Goal: Transaction & Acquisition: Purchase product/service

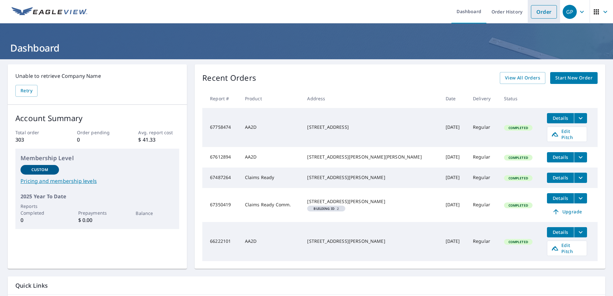
click at [540, 14] on link "Order" at bounding box center [544, 11] width 26 height 13
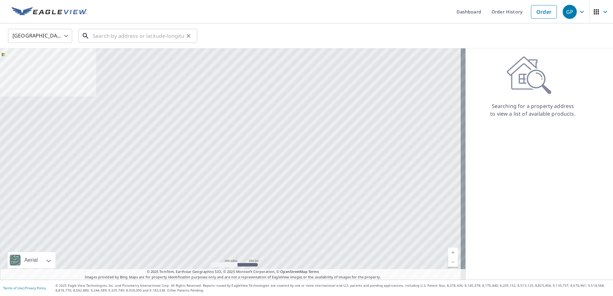
click at [144, 38] on input "text" at bounding box center [138, 36] width 91 height 18
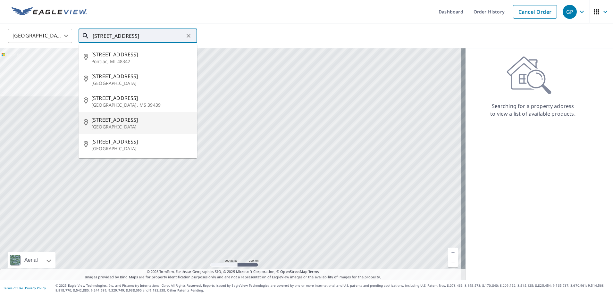
click at [120, 124] on p "[GEOGRAPHIC_DATA]" at bounding box center [141, 127] width 101 height 6
type input "[STREET_ADDRESS]"
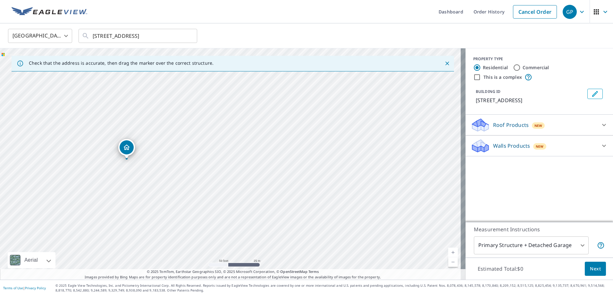
drag, startPoint x: 219, startPoint y: 164, endPoint x: 312, endPoint y: 165, distance: 93.3
click at [312, 165] on div "[STREET_ADDRESS]" at bounding box center [232, 163] width 465 height 231
drag, startPoint x: 186, startPoint y: 168, endPoint x: 286, endPoint y: 171, distance: 100.7
click at [286, 171] on div "[STREET_ADDRESS]" at bounding box center [232, 163] width 465 height 231
click at [509, 123] on p "Roof Products" at bounding box center [511, 125] width 36 height 8
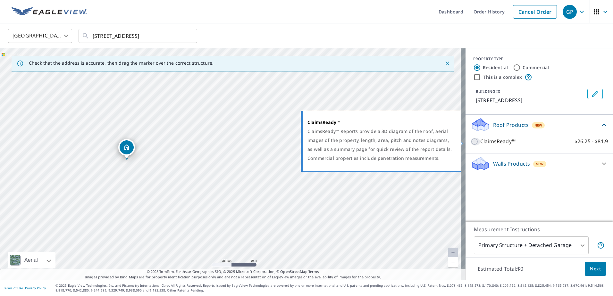
click at [470, 142] on input "ClaimsReady™ $26.25 - $81.9" at bounding box center [475, 142] width 10 height 8
checkbox input "true"
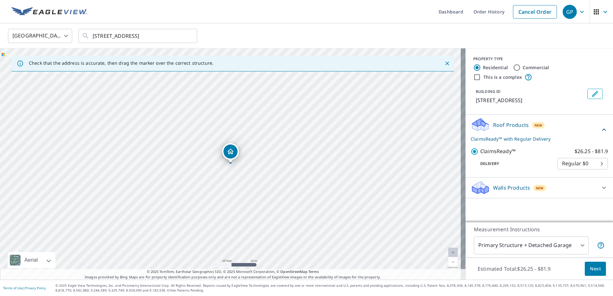
click at [585, 266] on button "Next" at bounding box center [595, 269] width 21 height 14
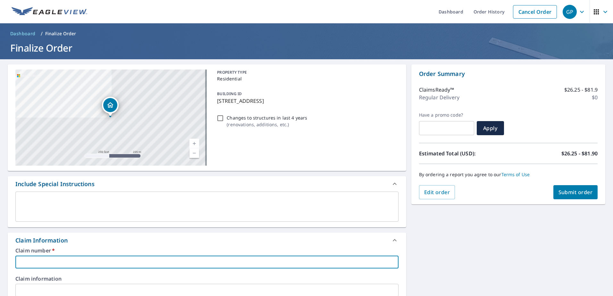
click at [62, 260] on input "text" at bounding box center [206, 262] width 383 height 13
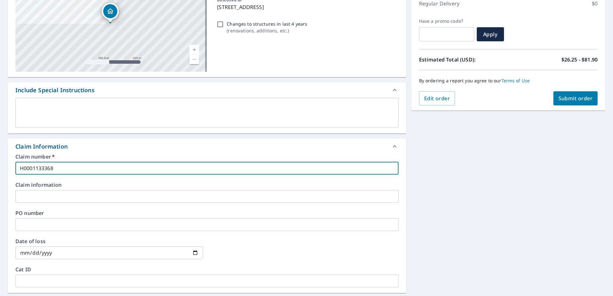
scroll to position [96, 0]
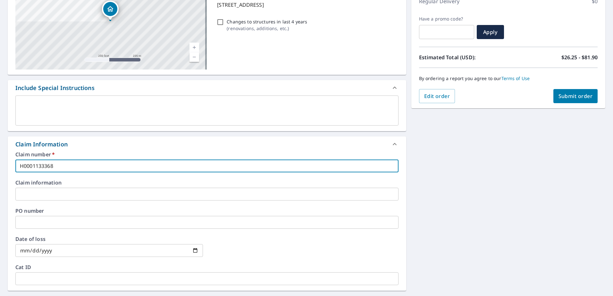
type input "H0001133368"
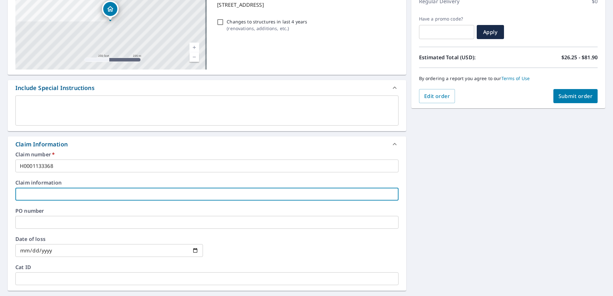
click at [43, 192] on input "text" at bounding box center [206, 194] width 383 height 13
type input "[PERSON_NAME]"
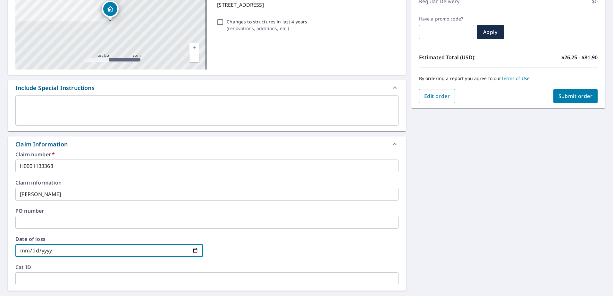
click at [70, 251] on input "date" at bounding box center [108, 250] width 187 height 13
click at [195, 252] on input "date" at bounding box center [108, 250] width 187 height 13
type input "[DATE]"
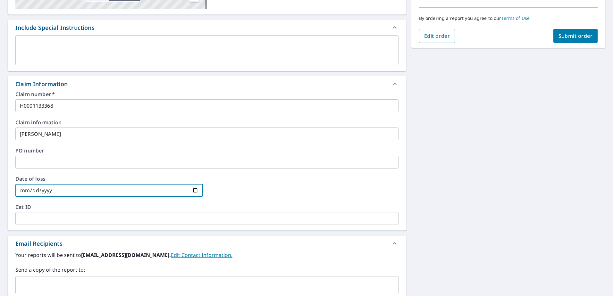
scroll to position [121, 0]
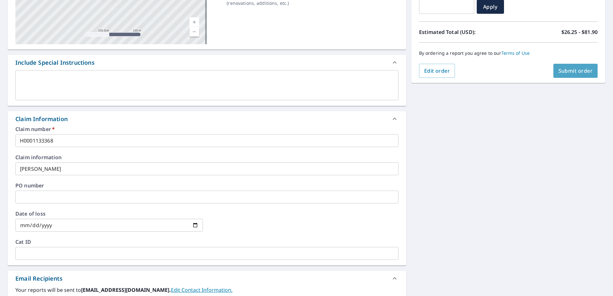
click at [572, 73] on span "Submit order" at bounding box center [575, 70] width 34 height 7
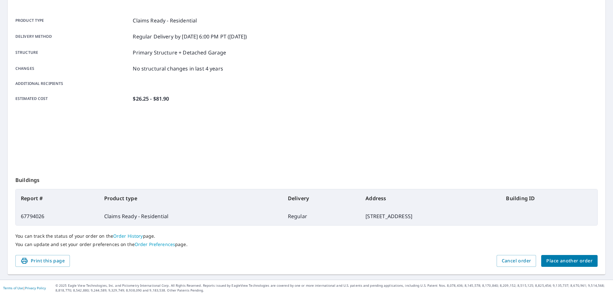
scroll to position [81, 0]
